Goal: Information Seeking & Learning: Learn about a topic

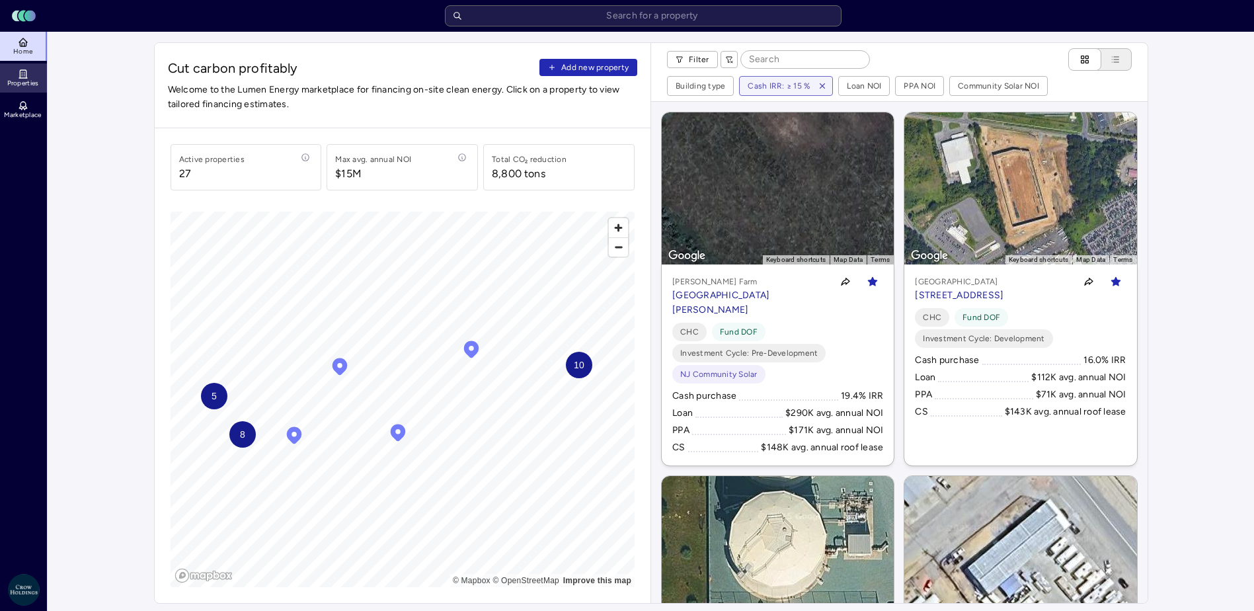
click at [5, 75] on link "Properties" at bounding box center [24, 77] width 48 height 29
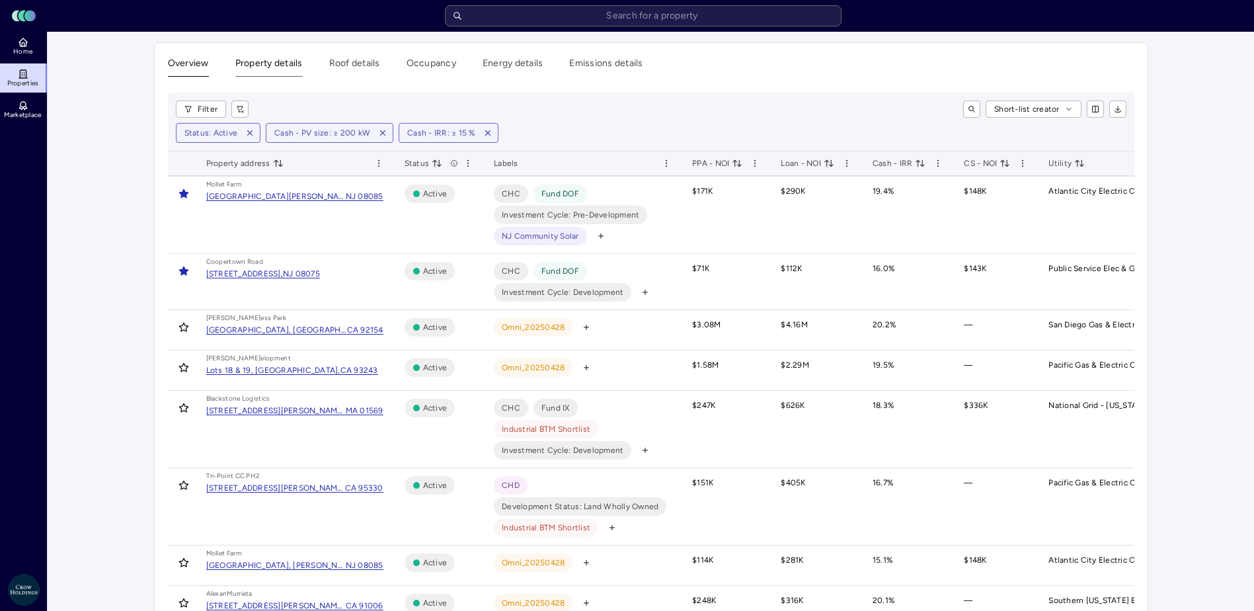
click at [287, 66] on button "Property details" at bounding box center [268, 66] width 67 height 20
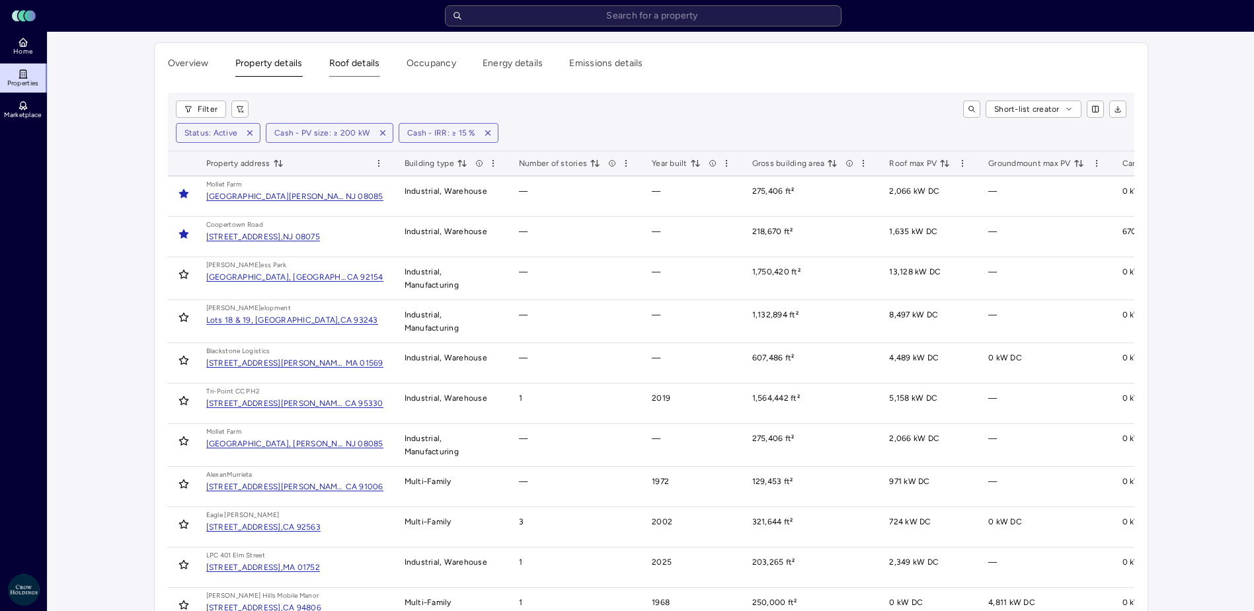
click at [379, 61] on button "Roof details" at bounding box center [354, 66] width 51 height 20
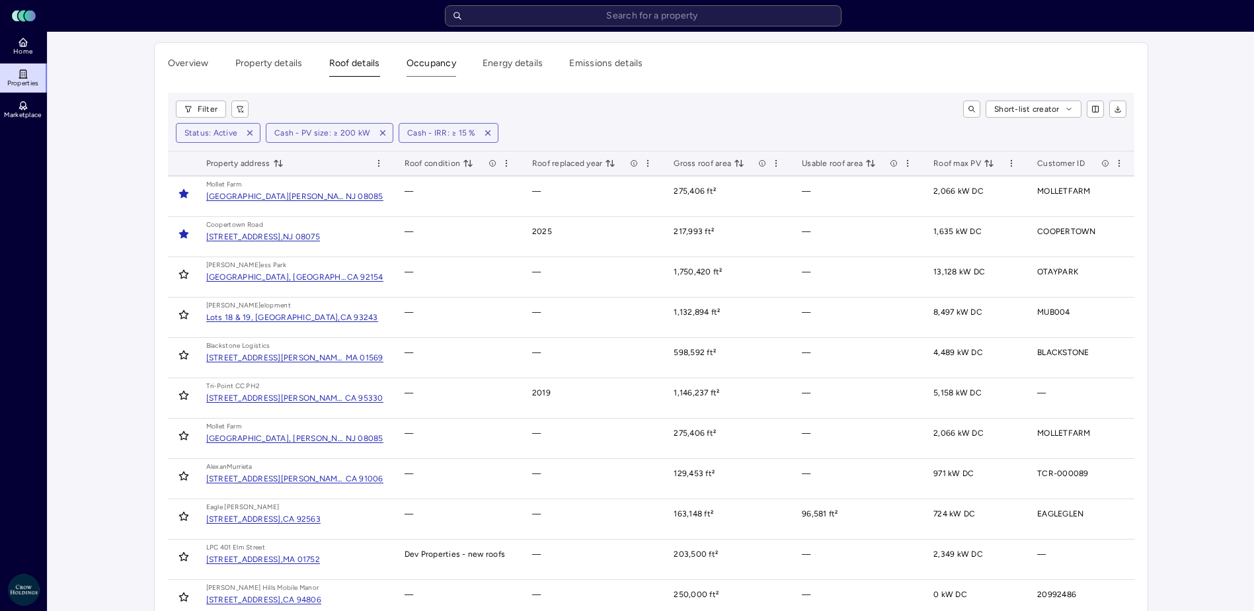
click at [455, 63] on button "Occupancy" at bounding box center [431, 66] width 50 height 20
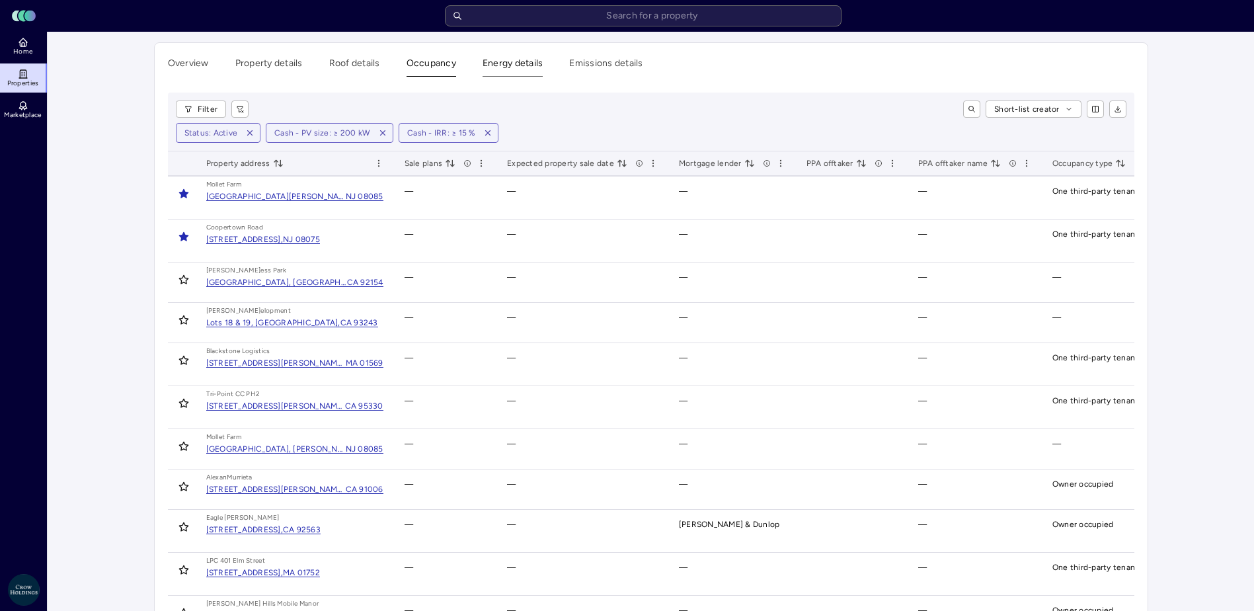
click at [531, 63] on button "Energy details" at bounding box center [512, 66] width 61 height 20
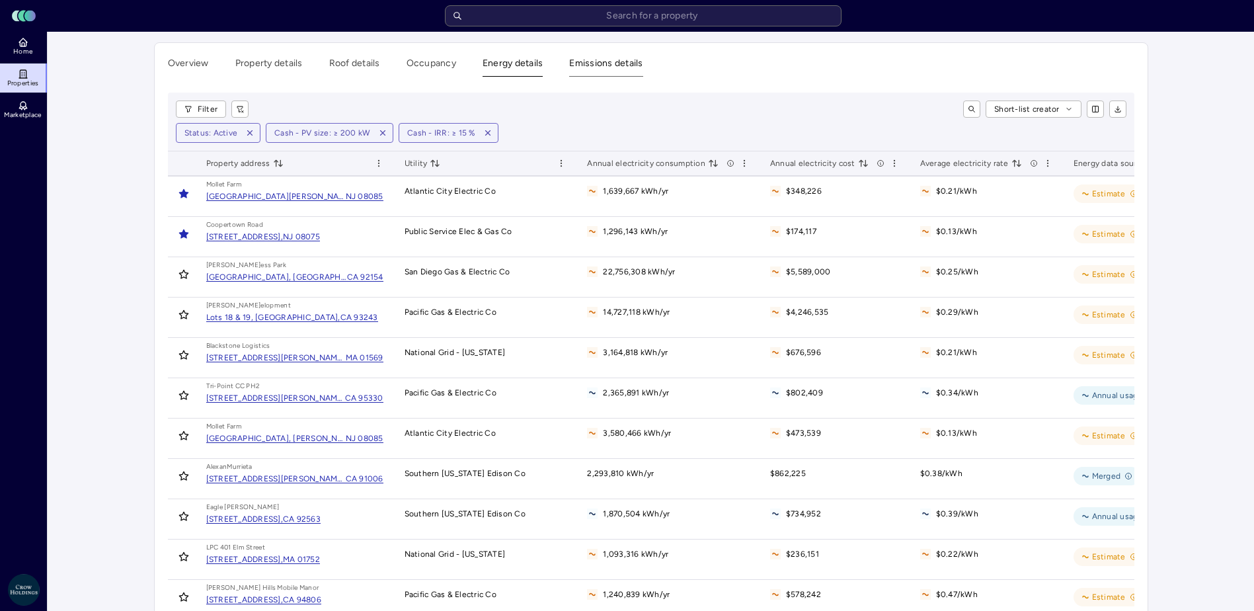
click at [592, 58] on button "Emissions details" at bounding box center [605, 66] width 73 height 20
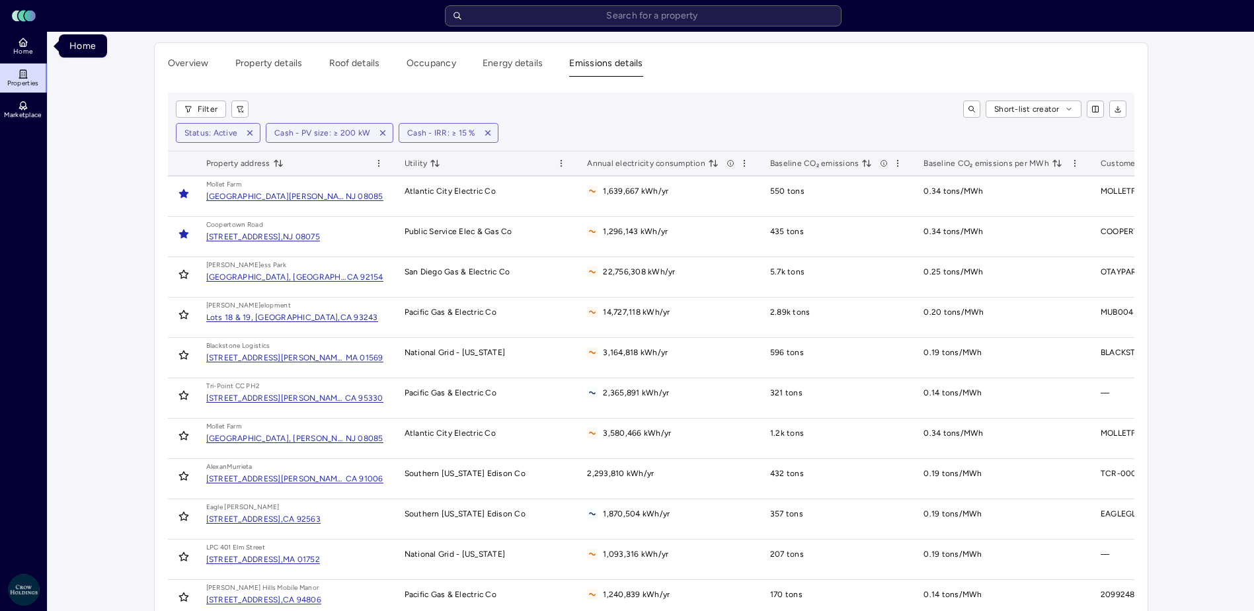
click at [21, 19] on icon at bounding box center [22, 16] width 8 height 11
